Goal: Task Accomplishment & Management: Use online tool/utility

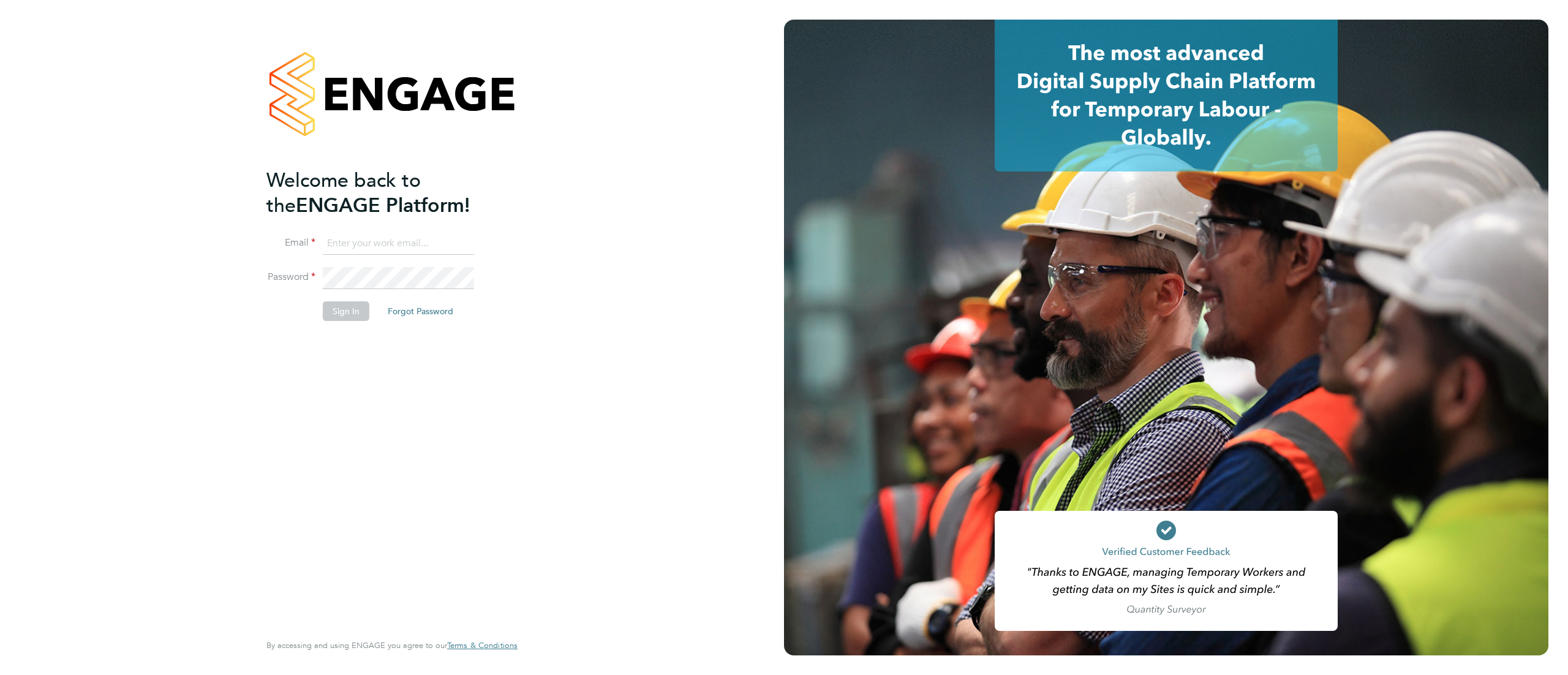
type input "[PERSON_NAME][EMAIL_ADDRESS][PERSON_NAME][PERSON_NAME][DOMAIN_NAME]"
click at [339, 306] on button "Sign In" at bounding box center [346, 311] width 46 height 19
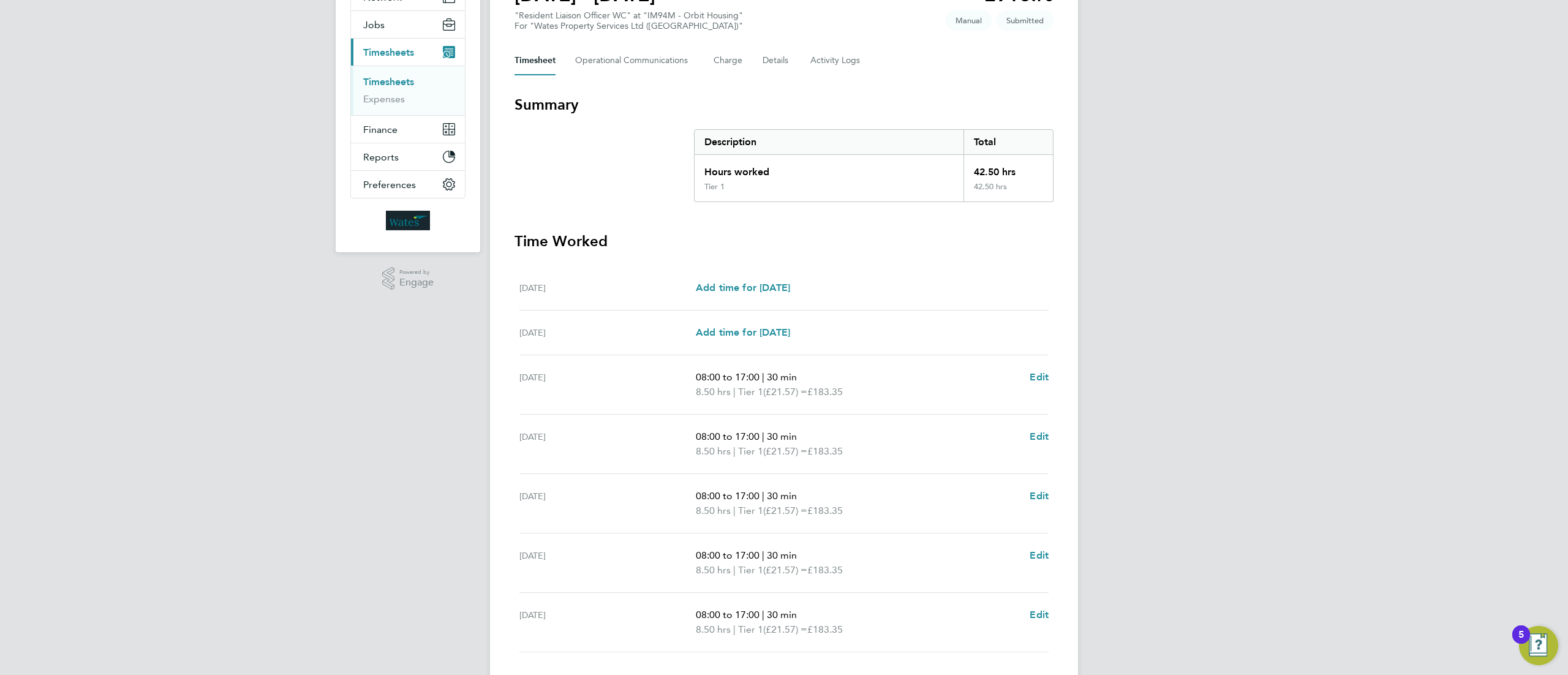
scroll to position [221, 0]
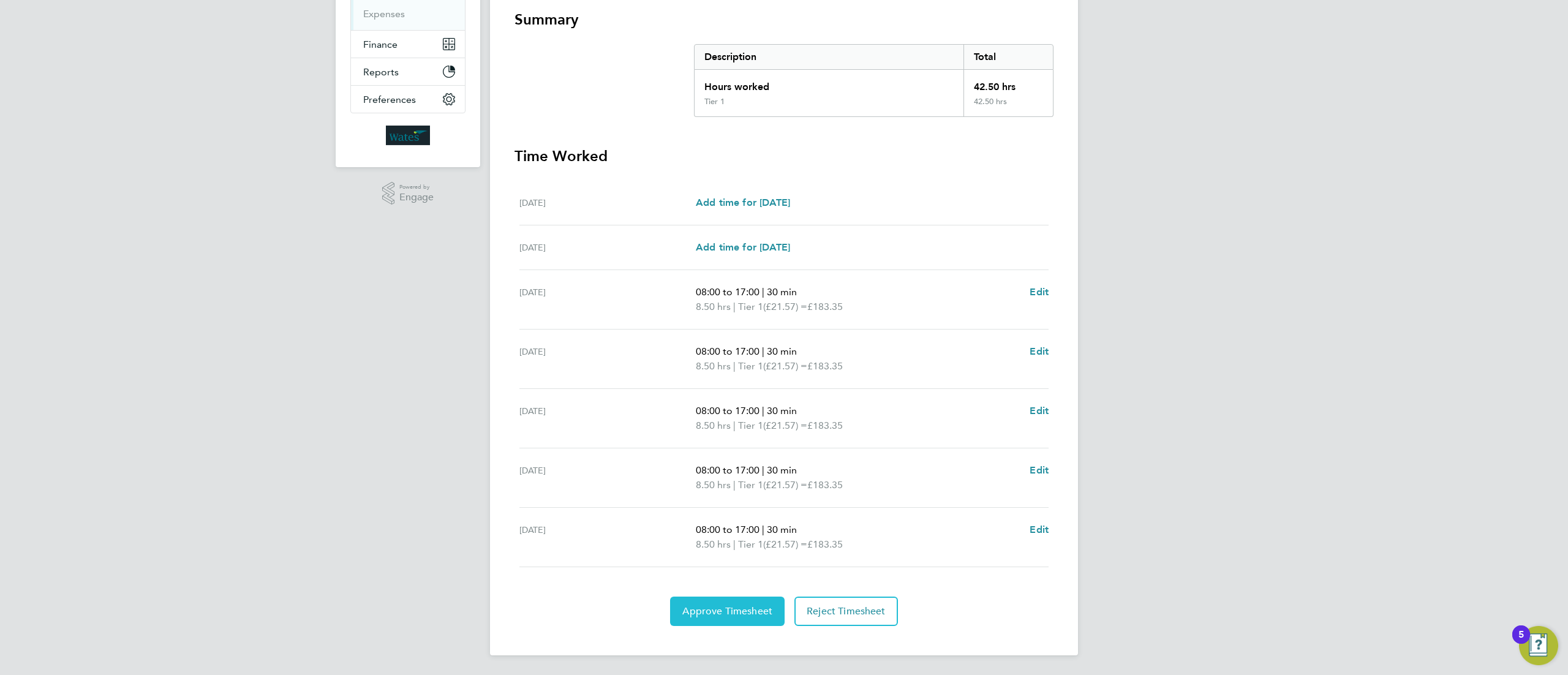
click at [677, 600] on button "Approve Timesheet" at bounding box center [728, 611] width 115 height 29
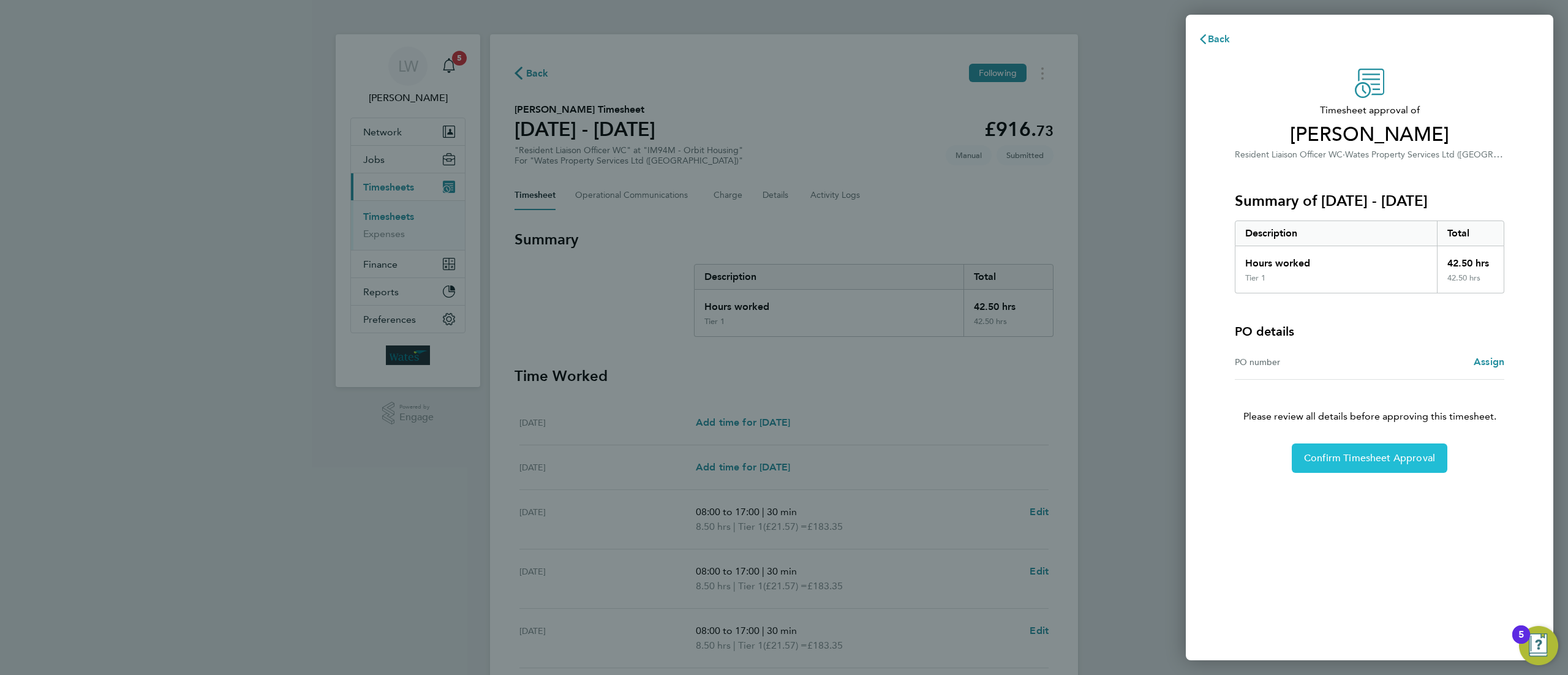
click at [1342, 469] on button "Confirm Timesheet Approval" at bounding box center [1370, 458] width 156 height 29
